Goal: Find specific page/section: Locate a particular part of the current website

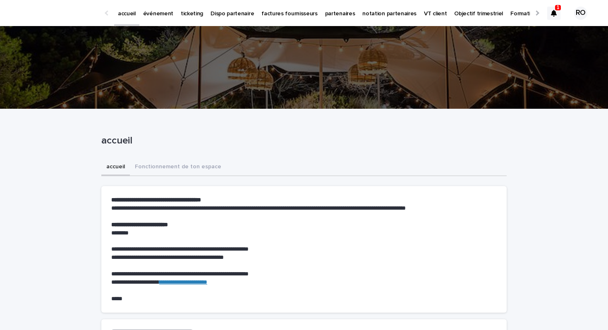
click at [154, 10] on p "événement" at bounding box center [158, 8] width 30 height 17
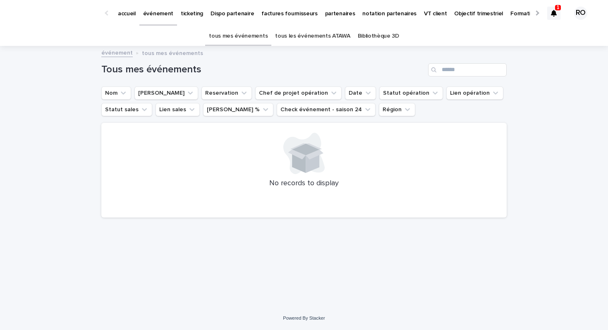
click at [287, 35] on link "tous les événements ATAWA" at bounding box center [312, 35] width 75 height 19
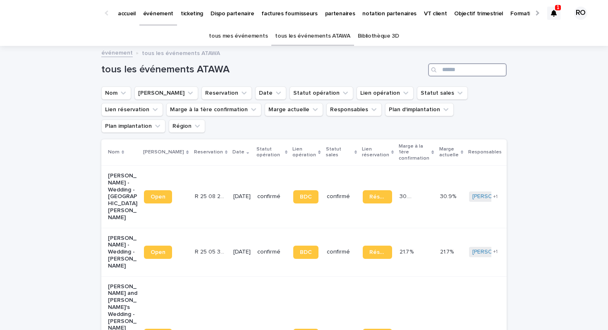
click at [449, 73] on input "Search" at bounding box center [467, 69] width 79 height 13
paste input "******"
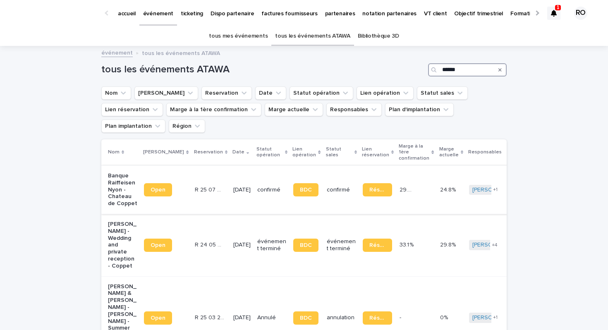
type input "******"
click at [233, 187] on p "[DATE]" at bounding box center [241, 190] width 17 height 7
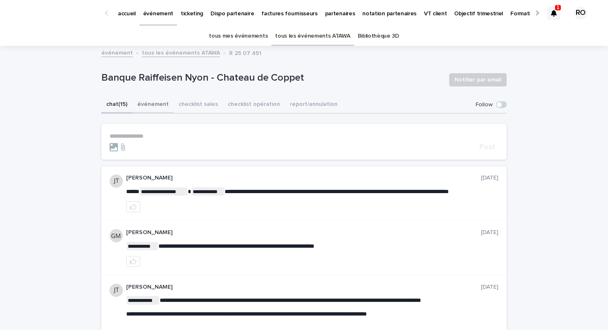
click at [150, 100] on button "événement" at bounding box center [152, 104] width 41 height 17
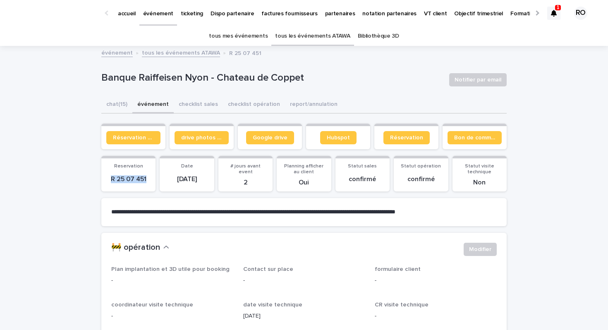
drag, startPoint x: 146, startPoint y: 179, endPoint x: 106, endPoint y: 179, distance: 40.1
click at [106, 179] on section "Reservation R 25 07 451" at bounding box center [128, 174] width 54 height 36
copy p "R 25 07 451"
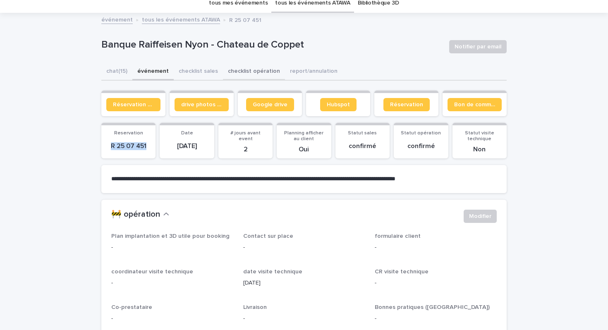
scroll to position [34, 0]
